Goal: Task Accomplishment & Management: Complete application form

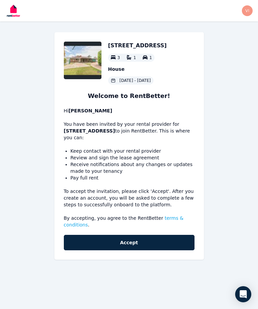
click at [159, 239] on button "Accept" at bounding box center [129, 242] width 131 height 15
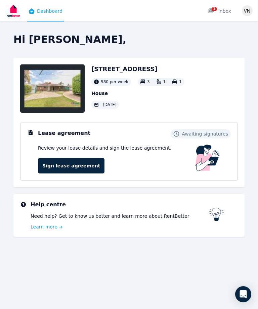
click at [81, 166] on link "Sign lease agreement" at bounding box center [71, 165] width 67 height 15
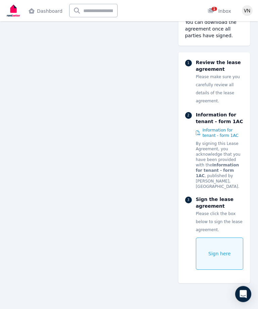
scroll to position [2292, 0]
click at [219, 251] on span "Sign here" at bounding box center [219, 254] width 23 height 7
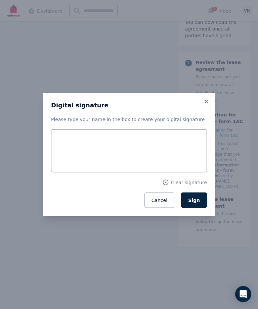
scroll to position [2280, 0]
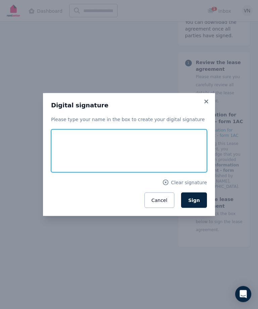
click at [79, 159] on input "text" at bounding box center [129, 151] width 156 height 43
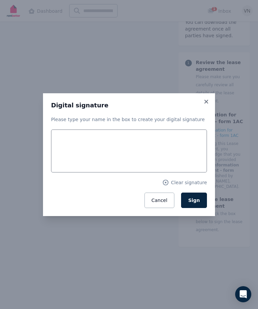
click at [118, 123] on p "Please type your name in the box to create your digital signature" at bounding box center [129, 119] width 156 height 7
click at [131, 123] on p "Please type your name in the box to create your digital signature" at bounding box center [129, 119] width 156 height 7
click at [93, 134] on div "Please type your name in the box to create your digital signature Clear signatu…" at bounding box center [129, 162] width 156 height 92
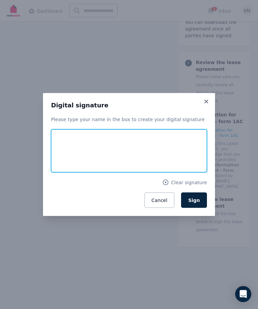
click at [83, 165] on input "text" at bounding box center [129, 151] width 156 height 43
type input "**********"
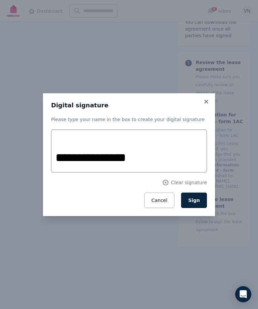
click at [196, 203] on span "Sign" at bounding box center [194, 200] width 12 height 5
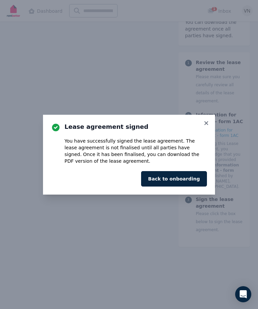
click at [188, 187] on button "Back to onboarding" at bounding box center [174, 178] width 66 height 15
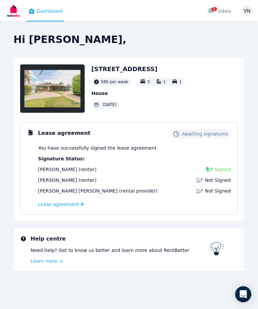
click at [216, 15] on link "1 Inbox" at bounding box center [219, 10] width 26 height 21
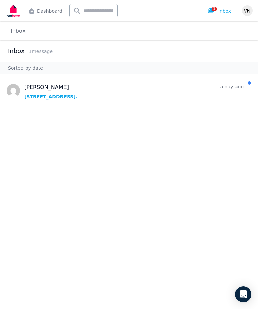
click at [217, 83] on span "Message list" at bounding box center [129, 90] width 258 height 27
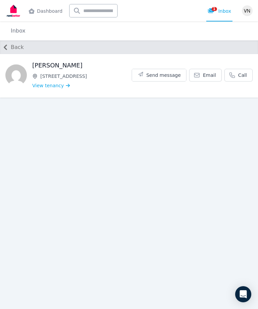
scroll to position [21, 0]
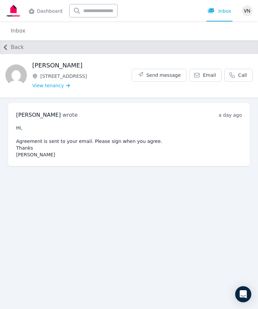
click at [16, 42] on button "Back" at bounding box center [12, 47] width 24 height 11
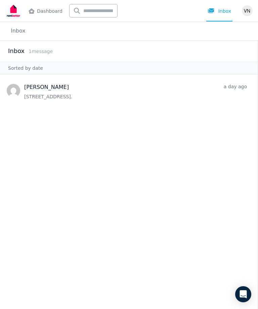
click at [18, 46] on h2 "Inbox" at bounding box center [16, 50] width 16 height 9
click at [46, 12] on link "Dashboard" at bounding box center [45, 10] width 37 height 21
